Goal: Answer question/provide support: Ask a question

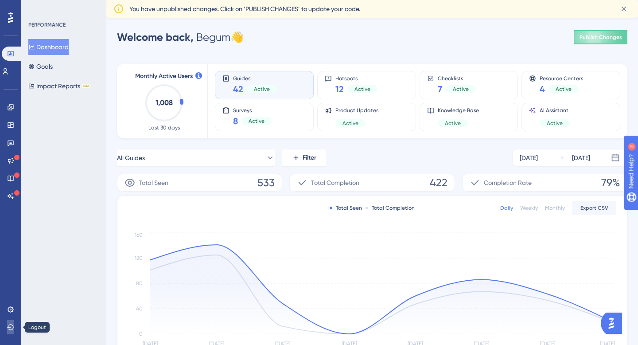
click at [9, 330] on icon at bounding box center [10, 327] width 7 height 6
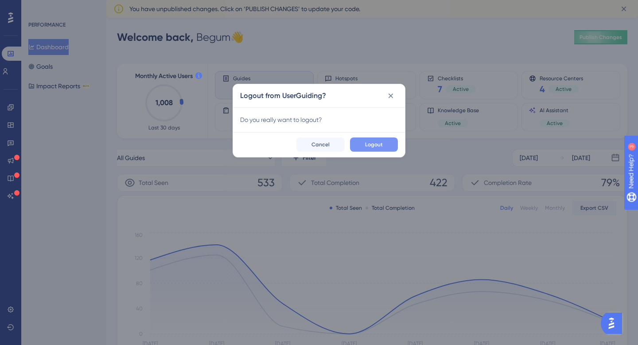
click at [370, 142] on span "Logout" at bounding box center [374, 144] width 18 height 7
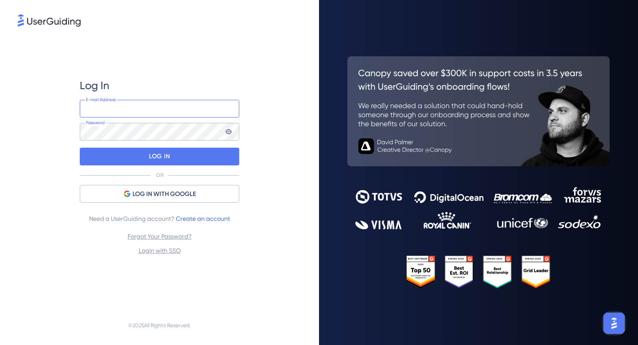
click at [170, 109] on input "email" at bounding box center [160, 109] width 160 height 18
type input "[EMAIL_ADDRESS][DOMAIN_NAME]"
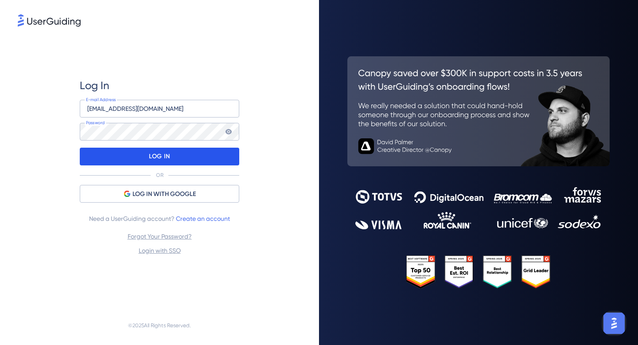
click at [186, 151] on div "LOG IN" at bounding box center [160, 157] width 160 height 18
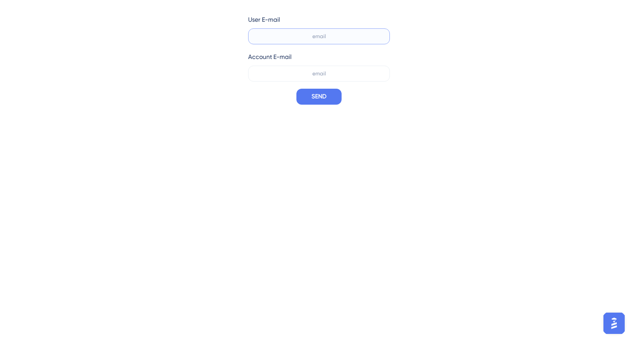
click at [321, 35] on input "email" at bounding box center [319, 36] width 127 height 6
click at [345, 36] on input "email" at bounding box center [319, 36] width 127 height 6
